Goal: Information Seeking & Learning: Learn about a topic

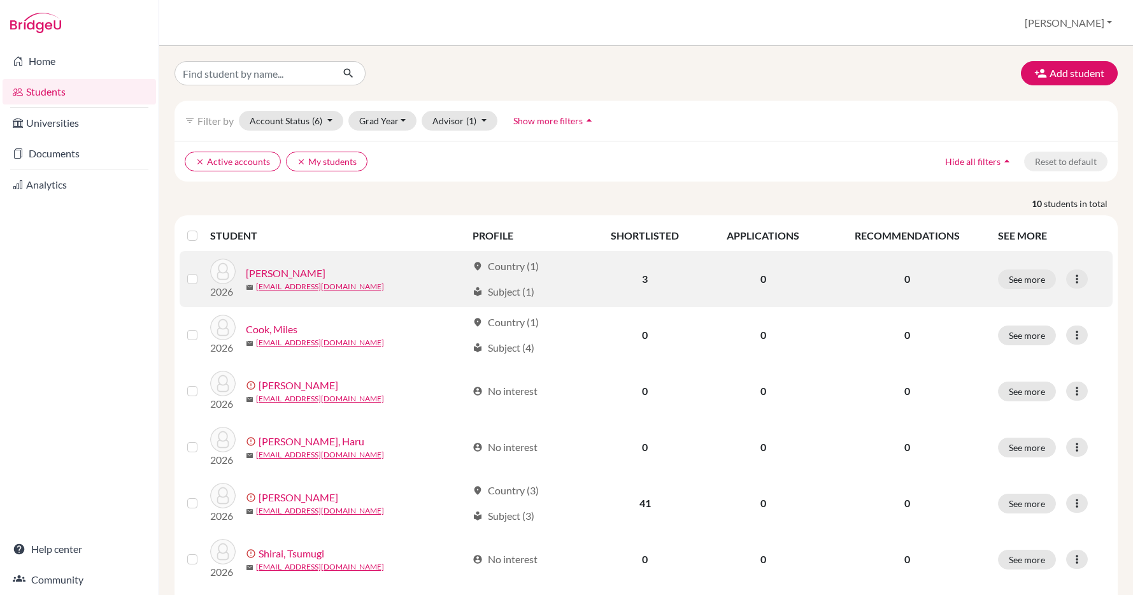
scroll to position [445, 0]
click at [294, 275] on link "[PERSON_NAME]" at bounding box center [286, 273] width 80 height 15
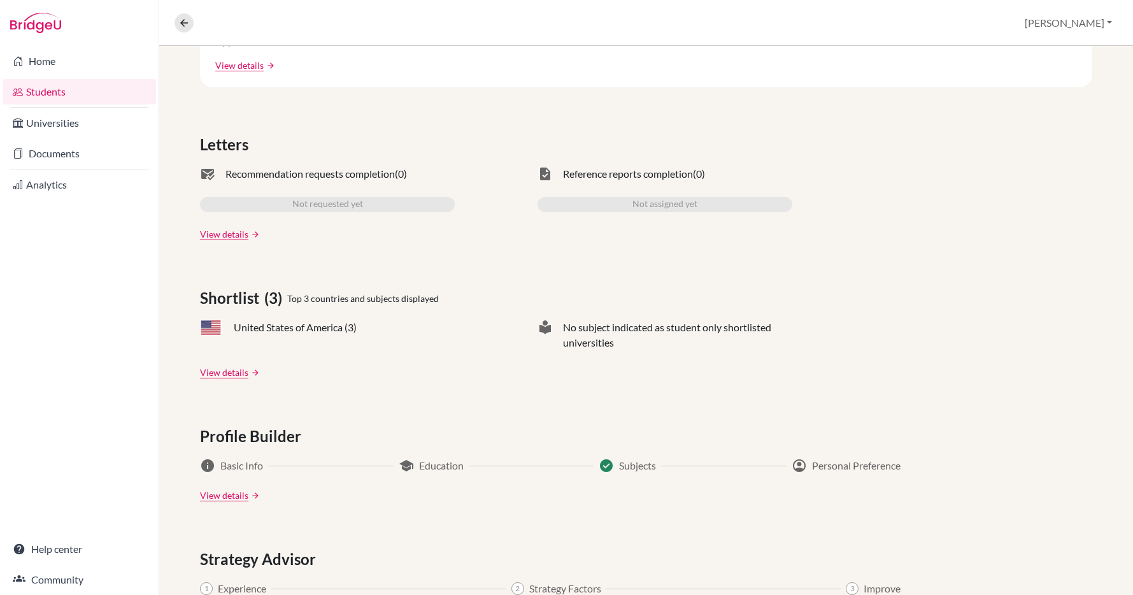
scroll to position [359, 0]
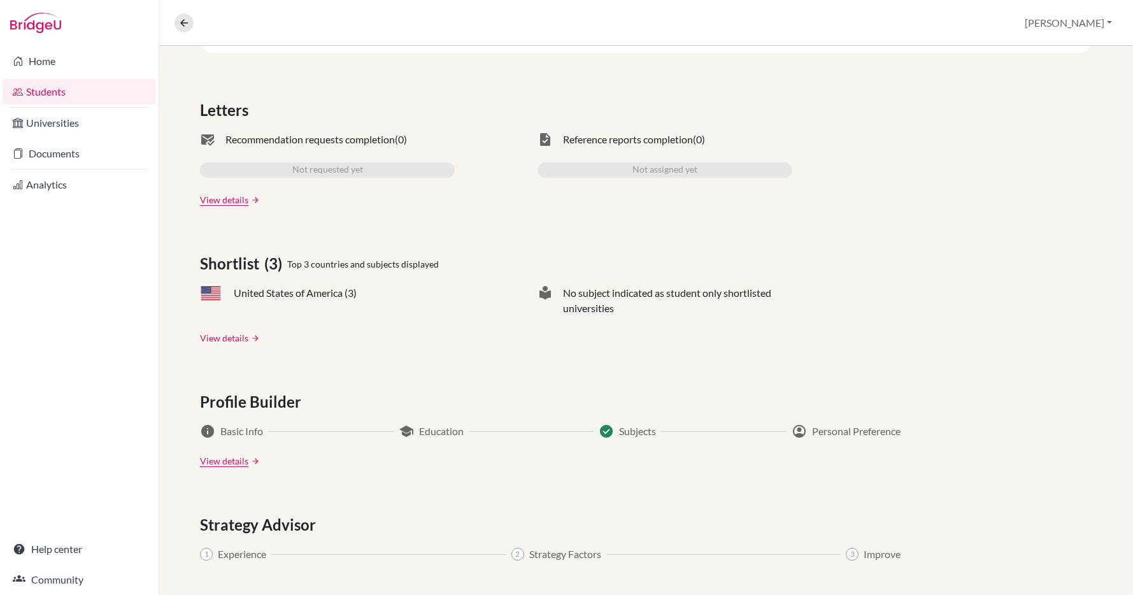
click at [224, 337] on link "View details" at bounding box center [224, 337] width 48 height 13
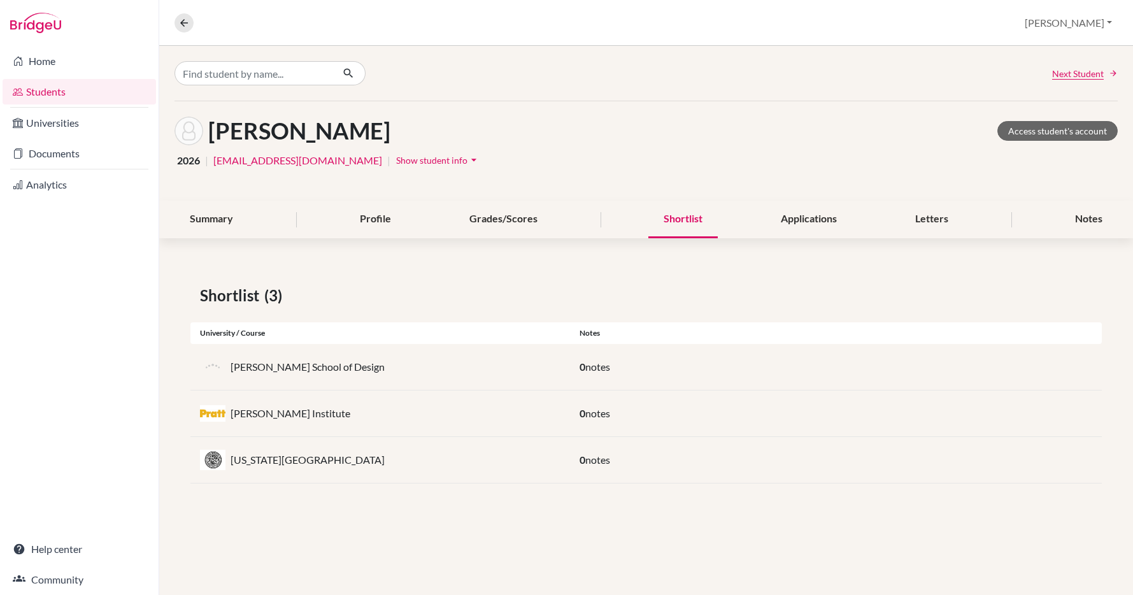
click at [288, 366] on p "[PERSON_NAME] School of Design" at bounding box center [308, 366] width 154 height 15
click at [813, 217] on div "Applications" at bounding box center [809, 220] width 87 height 38
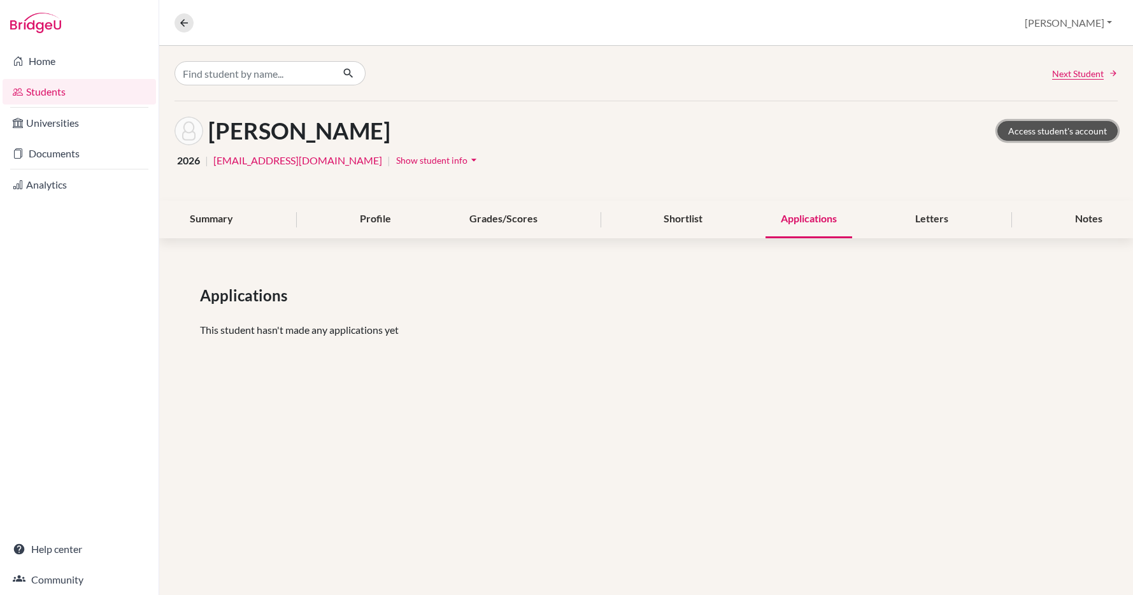
click at [1060, 130] on link "Access student's account" at bounding box center [1058, 131] width 120 height 20
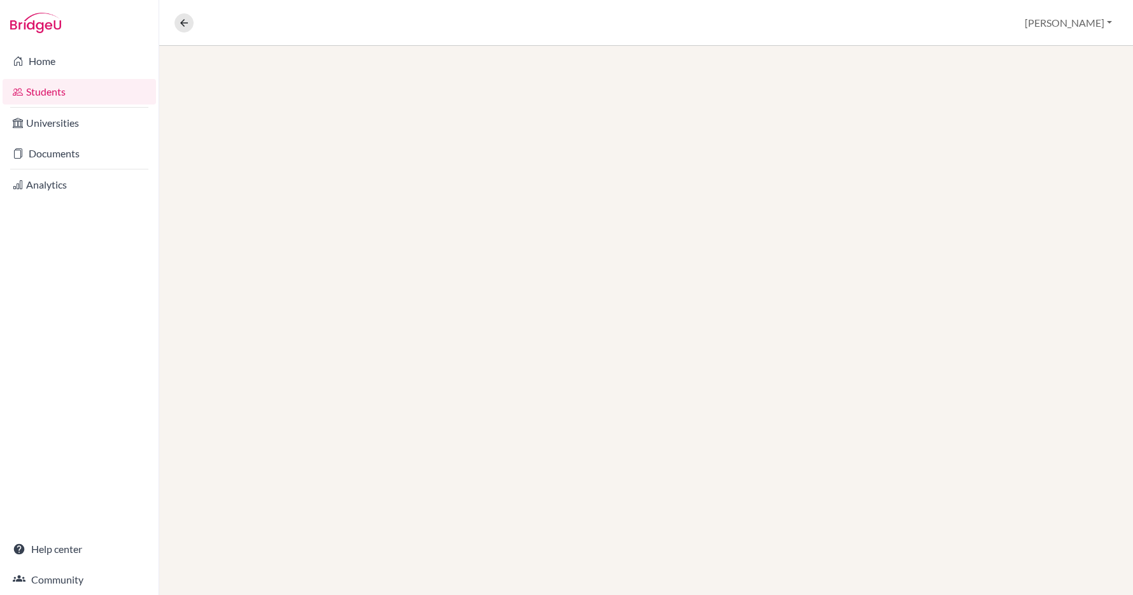
scroll to position [445, 0]
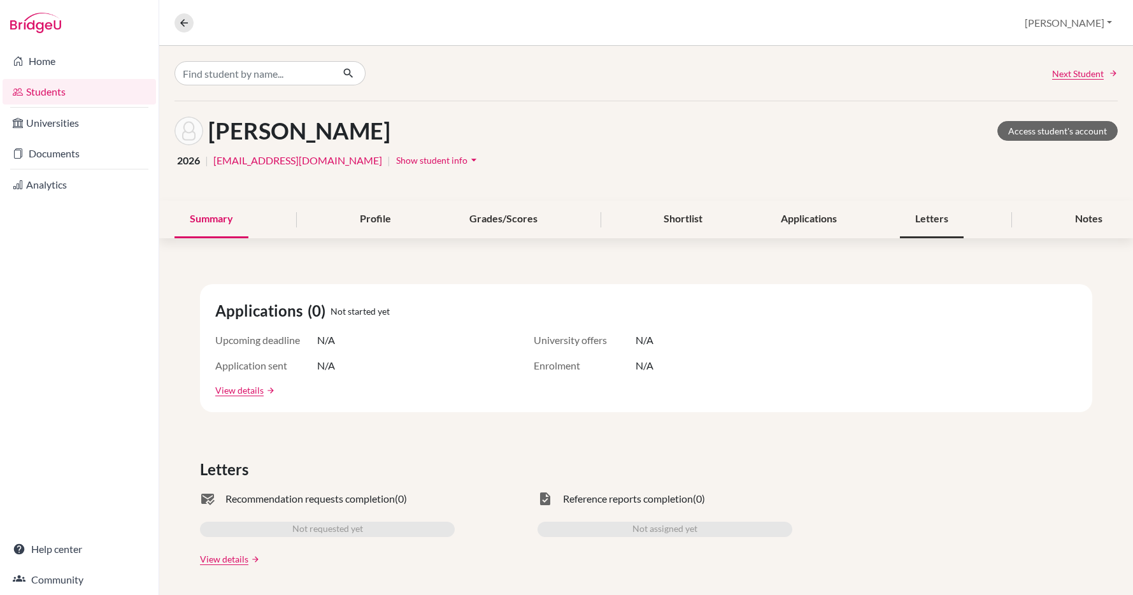
click at [924, 215] on div "Letters" at bounding box center [932, 220] width 64 height 38
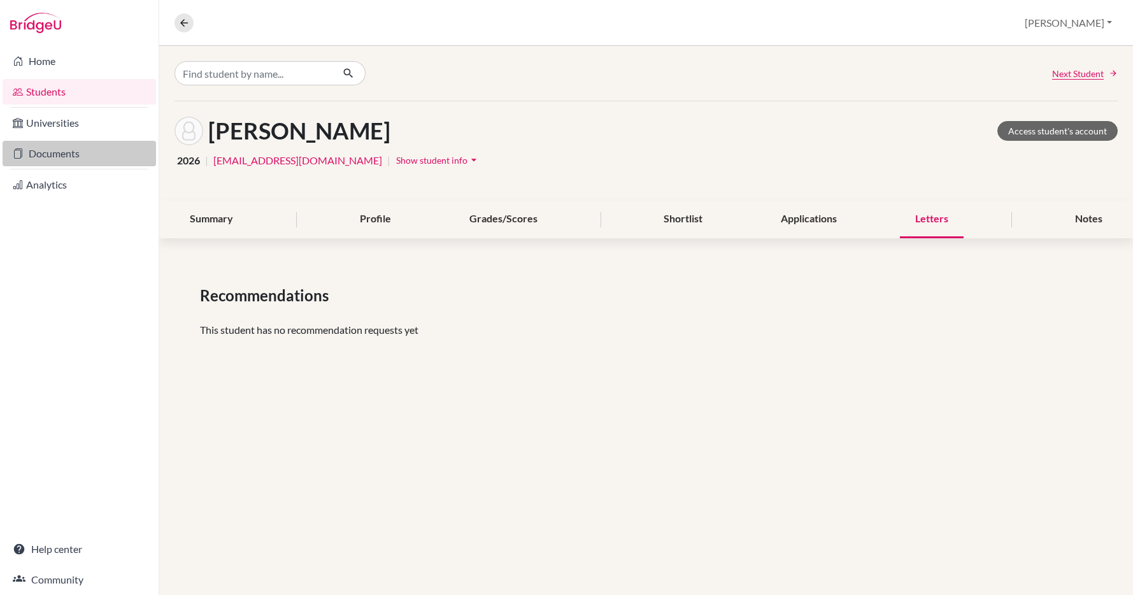
click at [68, 154] on link "Documents" at bounding box center [80, 153] width 154 height 25
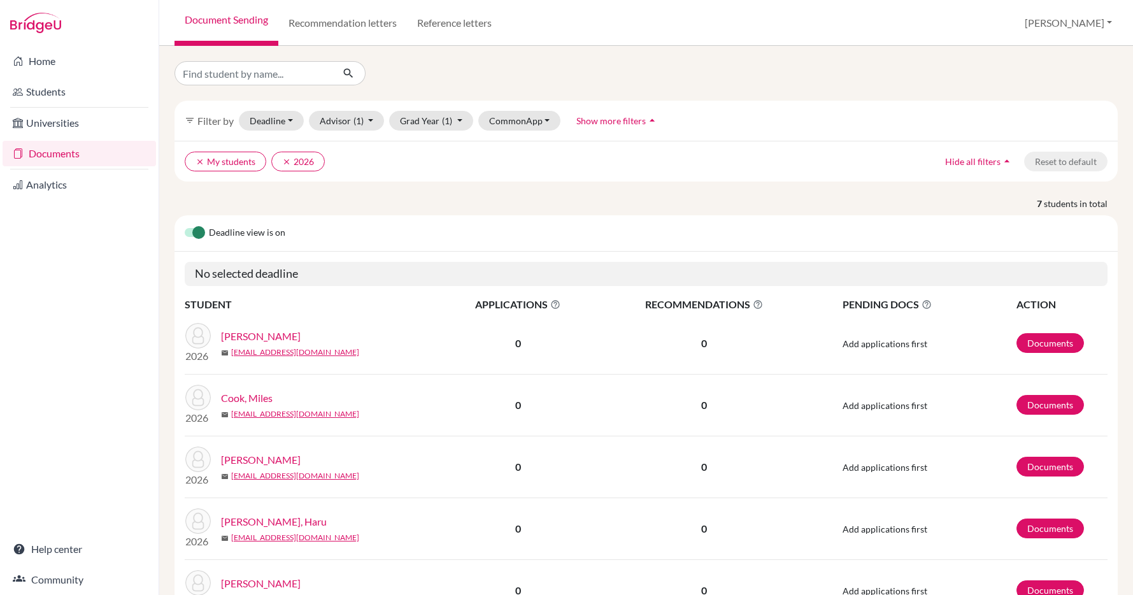
scroll to position [445, 0]
